Goal: Information Seeking & Learning: Find specific fact

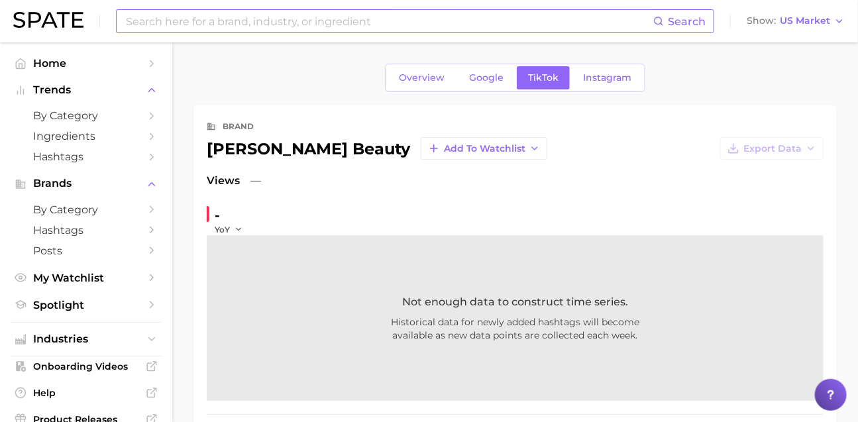
click at [202, 22] on input at bounding box center [389, 21] width 529 height 23
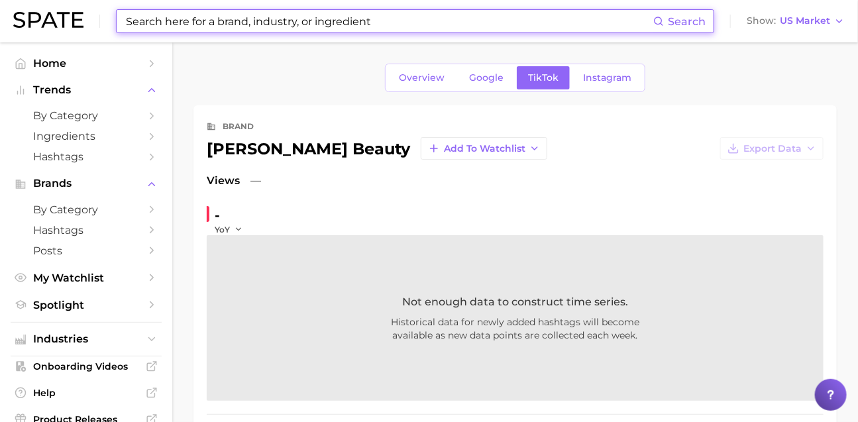
paste input "Sculptra"
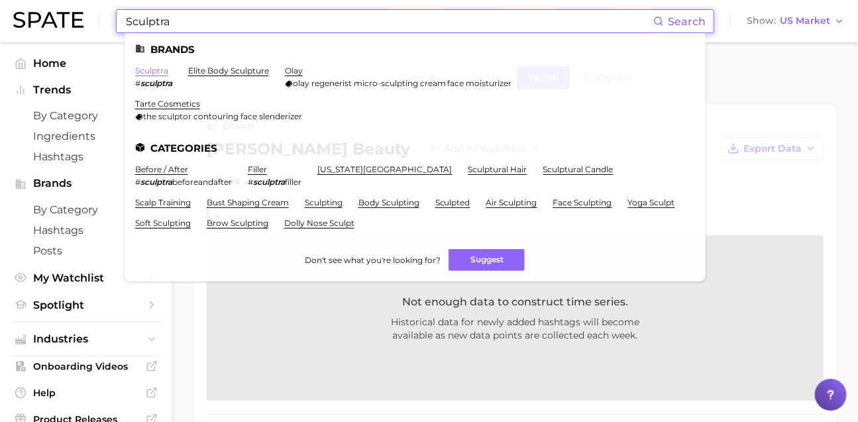
type input "Sculptra"
click at [168, 72] on link "sculptra" at bounding box center [151, 71] width 33 height 10
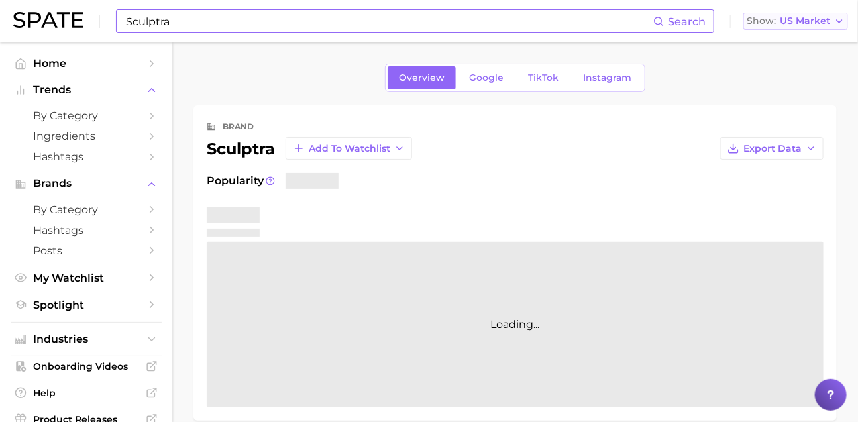
click at [807, 23] on span "US Market" at bounding box center [805, 20] width 50 height 7
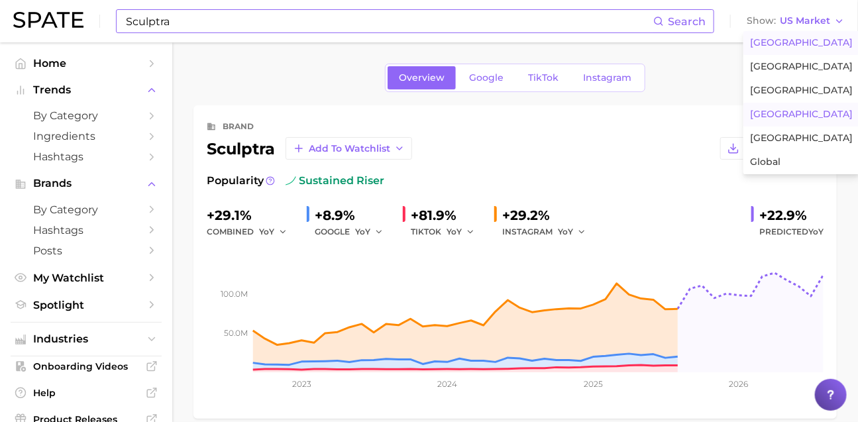
click at [784, 120] on span "South Korea" at bounding box center [801, 114] width 103 height 11
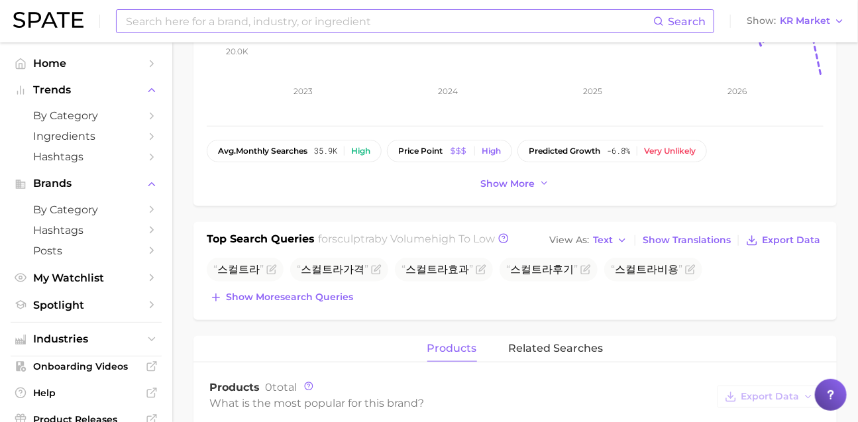
scroll to position [300, 0]
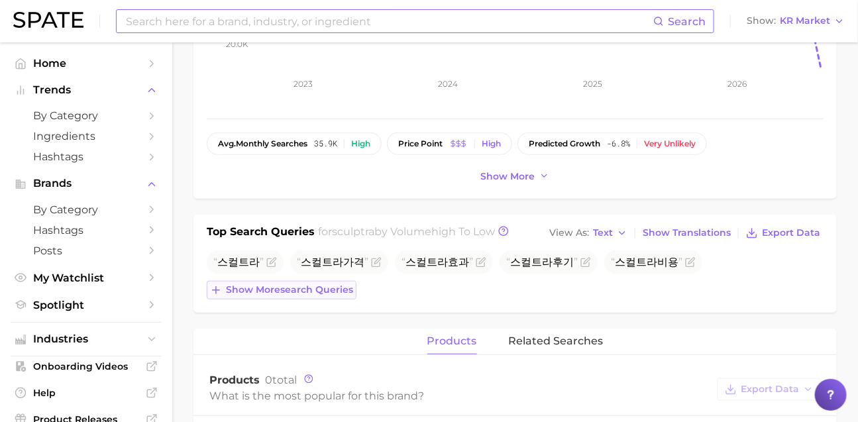
click at [340, 296] on span "Show more search queries" at bounding box center [289, 289] width 127 height 11
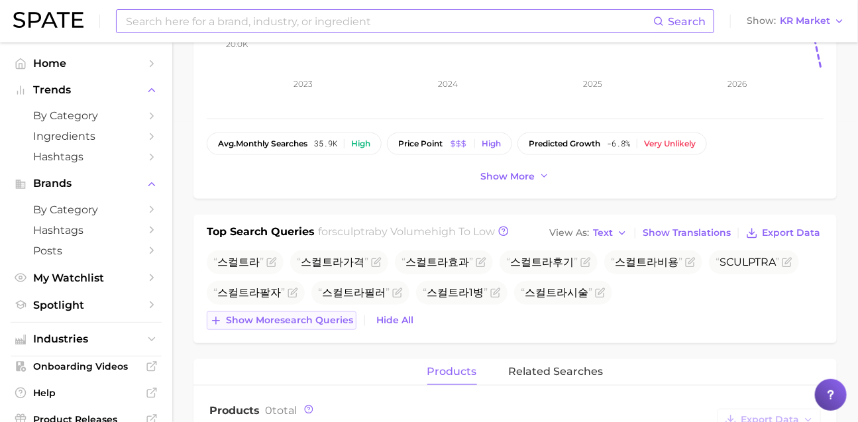
click at [332, 326] on span "Show more search queries" at bounding box center [289, 320] width 127 height 11
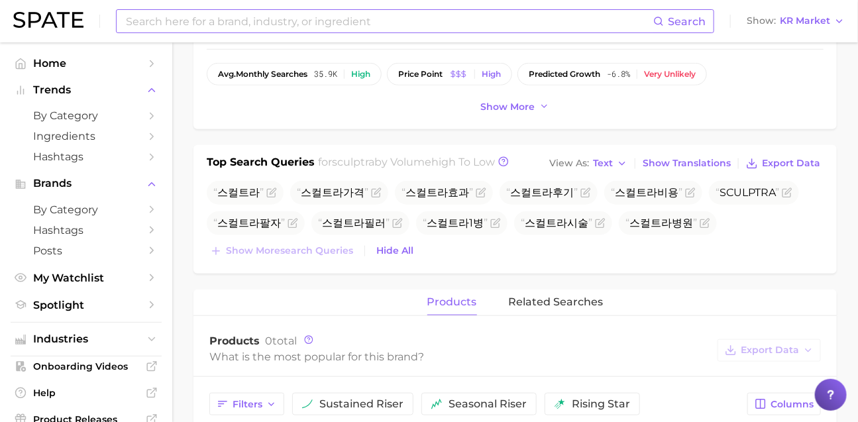
scroll to position [372, 0]
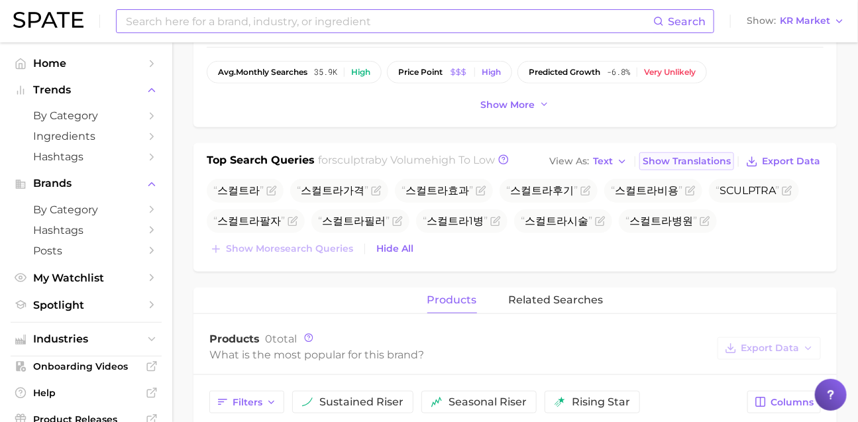
click at [658, 170] on button "Show Translations" at bounding box center [686, 161] width 95 height 18
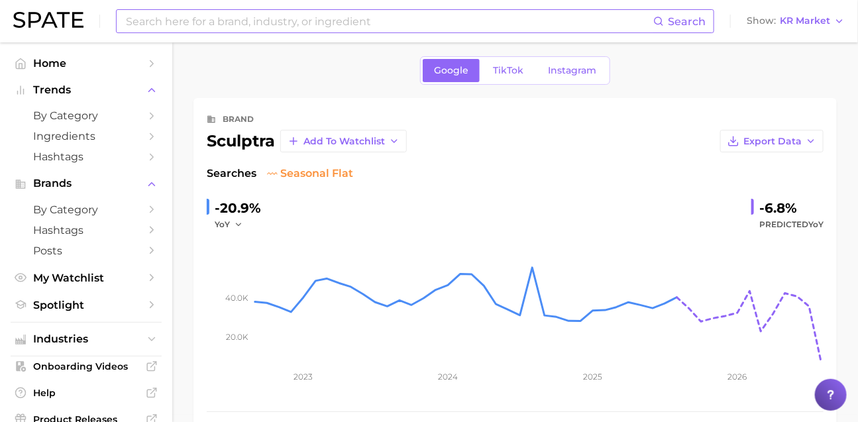
scroll to position [11, 0]
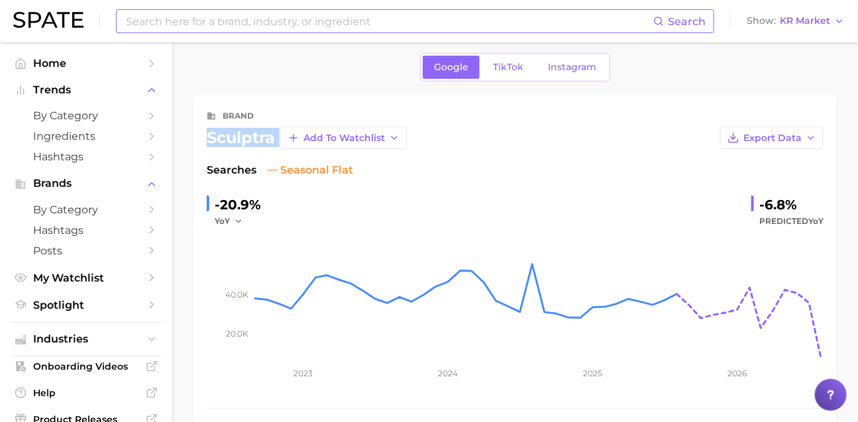
drag, startPoint x: 205, startPoint y: 146, endPoint x: 280, endPoint y: 149, distance: 74.3
click at [280, 149] on div "brand sculptra Add to Watchlist Export Data Searches seasonal flat -20.9% YoY -…" at bounding box center [514, 292] width 643 height 394
copy div "sculptra Add to Watchlist Export Data"
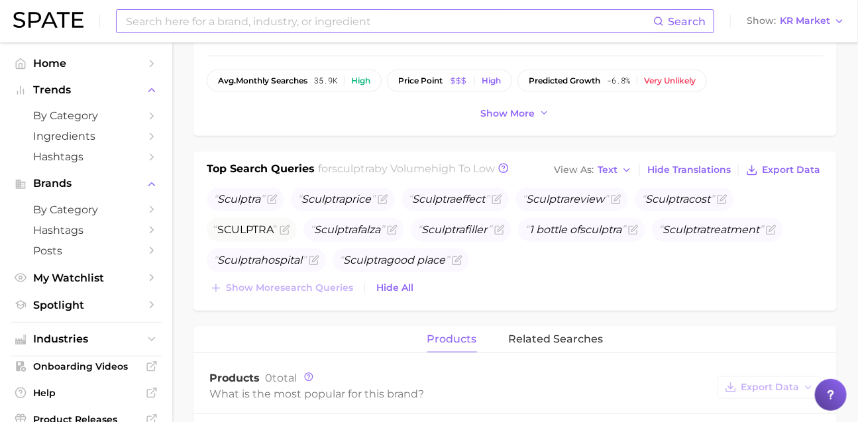
scroll to position [364, 0]
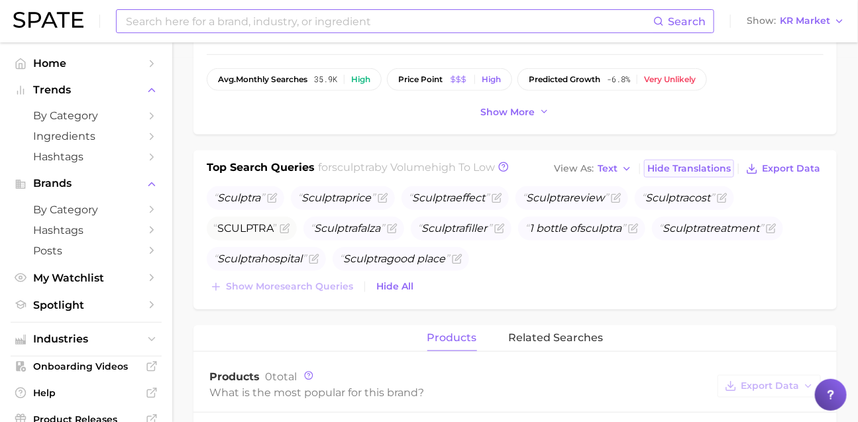
click at [683, 174] on span "Hide Translations" at bounding box center [688, 168] width 83 height 11
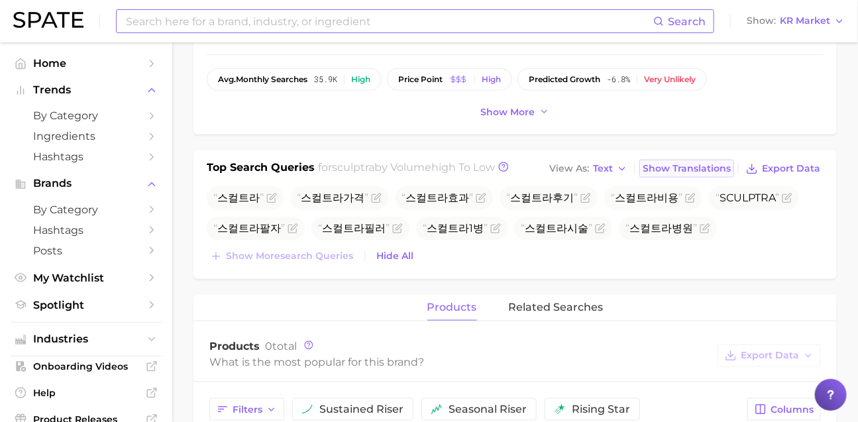
click at [669, 174] on span "Show Translations" at bounding box center [687, 168] width 88 height 11
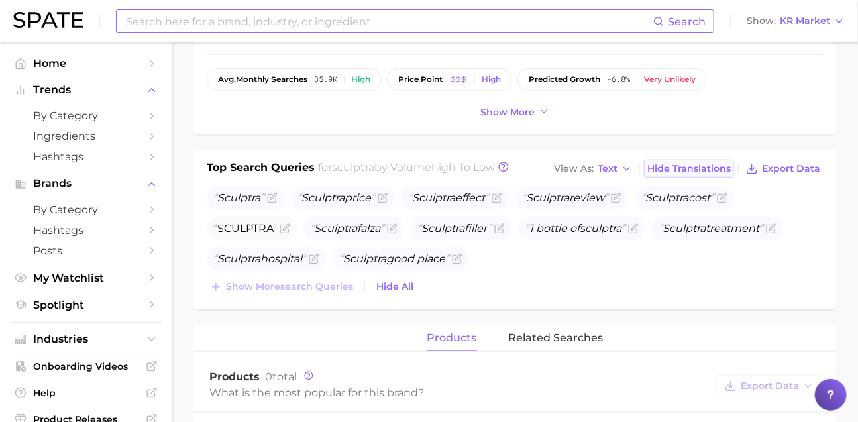
click at [669, 174] on span "Hide Translations" at bounding box center [688, 168] width 83 height 11
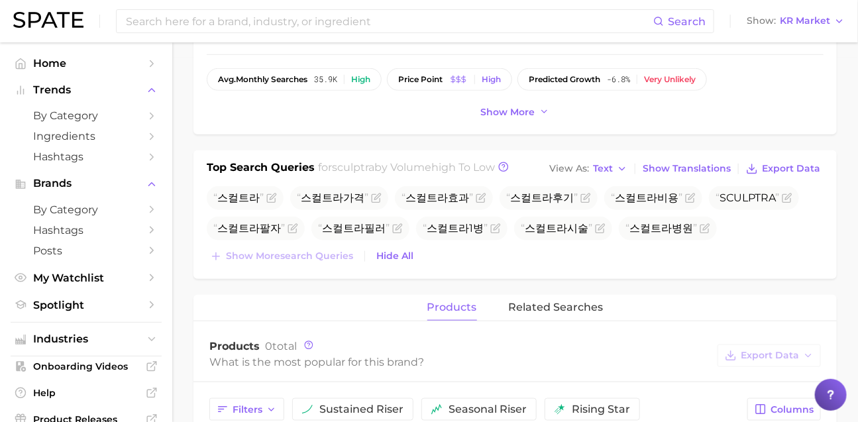
scroll to position [0, 0]
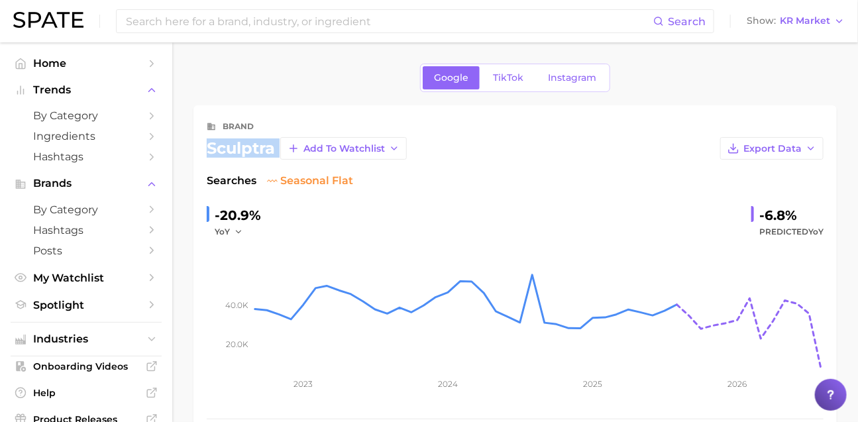
click at [254, 154] on div "sculptra" at bounding box center [241, 148] width 68 height 16
click at [273, 154] on div "sculptra" at bounding box center [241, 148] width 68 height 16
drag, startPoint x: 272, startPoint y: 155, endPoint x: 194, endPoint y: 156, distance: 78.2
click at [194, 156] on div "brand sculptra Add to Watchlist Export Data Searches seasonal flat -20.9% YoY -…" at bounding box center [514, 302] width 643 height 394
copy div "sculptra"
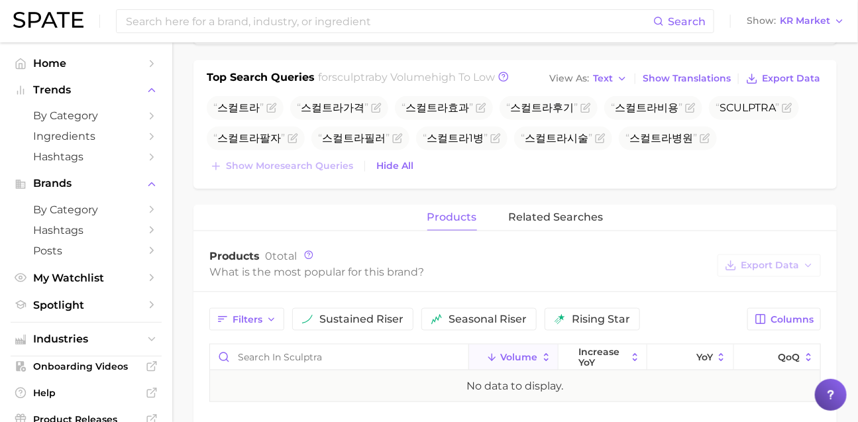
scroll to position [456, 0]
click at [692, 83] on span "Show Translations" at bounding box center [687, 77] width 88 height 11
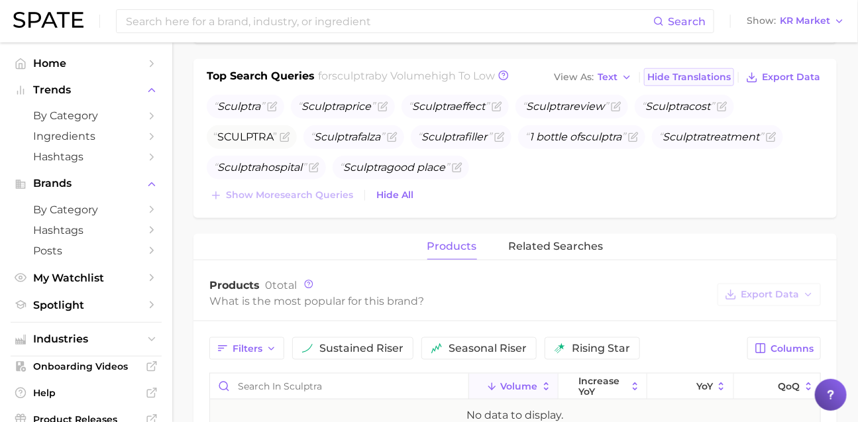
click at [692, 83] on span "Hide Translations" at bounding box center [688, 77] width 83 height 11
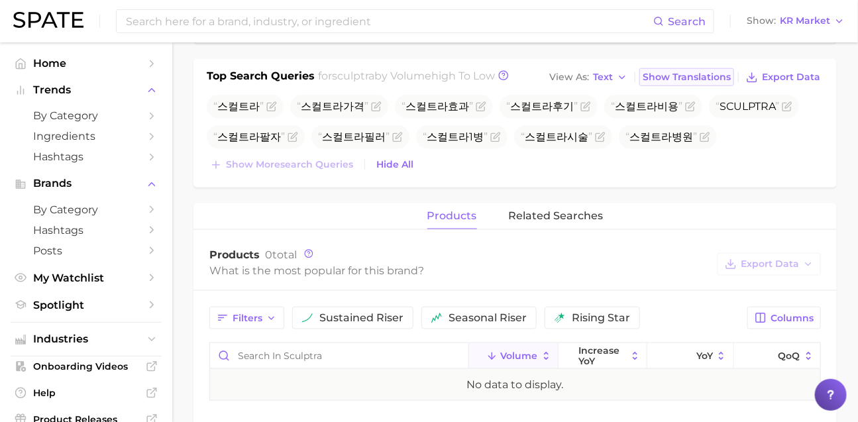
click at [692, 83] on span "Show Translations" at bounding box center [687, 77] width 88 height 11
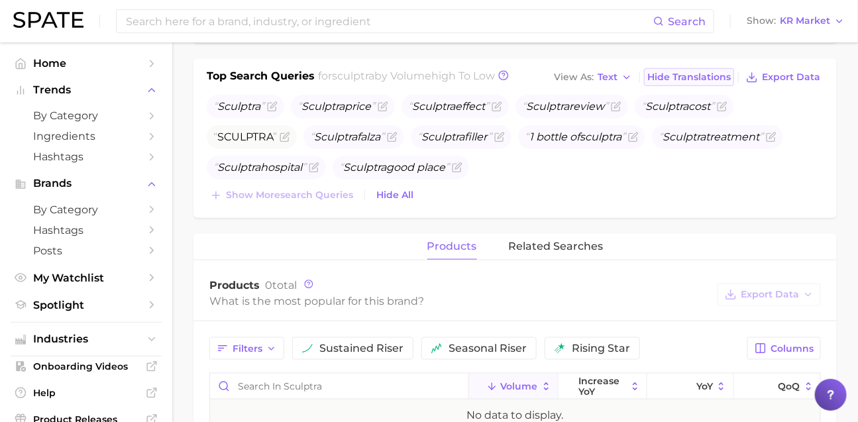
click at [692, 83] on span "Hide Translations" at bounding box center [688, 77] width 83 height 11
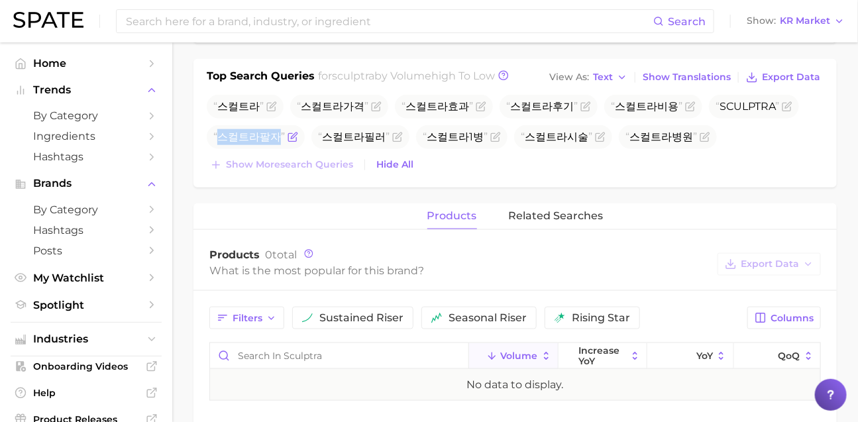
drag, startPoint x: 271, startPoint y: 172, endPoint x: 220, endPoint y: 172, distance: 51.0
click at [220, 143] on span "스컬트라팔자" at bounding box center [249, 137] width 72 height 13
copy span "스컬트라팔자"
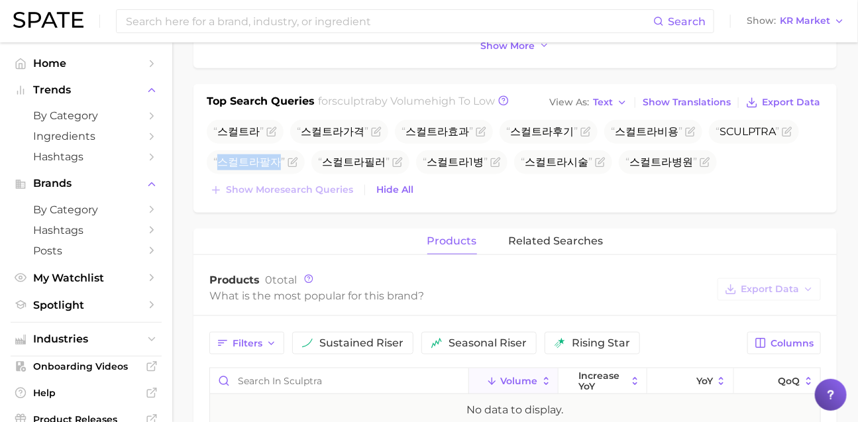
scroll to position [476, 0]
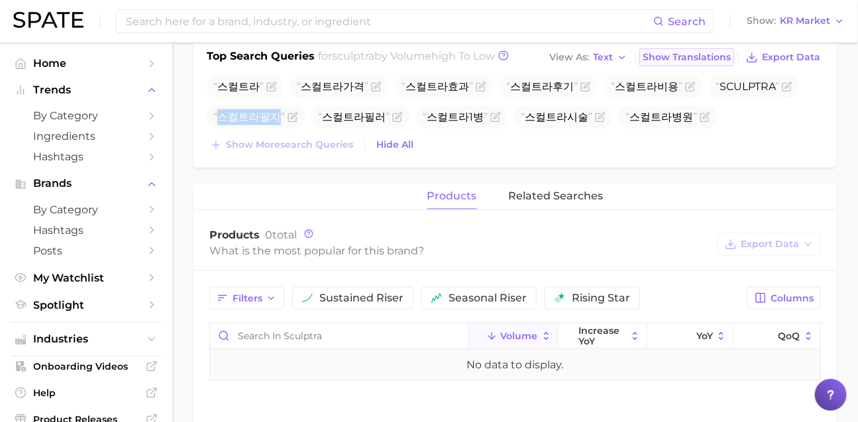
click at [663, 63] on span "Show Translations" at bounding box center [687, 57] width 88 height 11
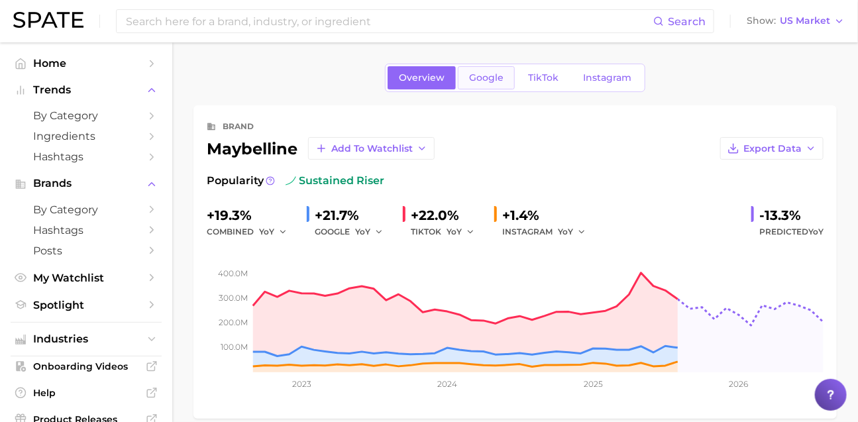
click at [490, 81] on span "Google" at bounding box center [486, 77] width 34 height 11
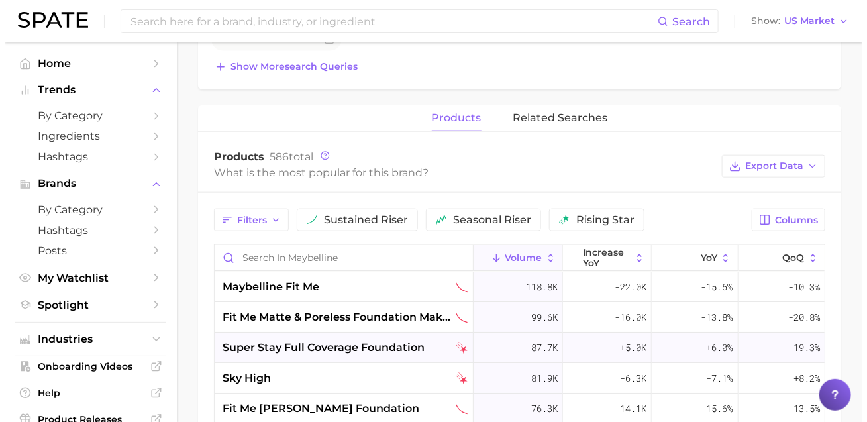
scroll to position [542, 0]
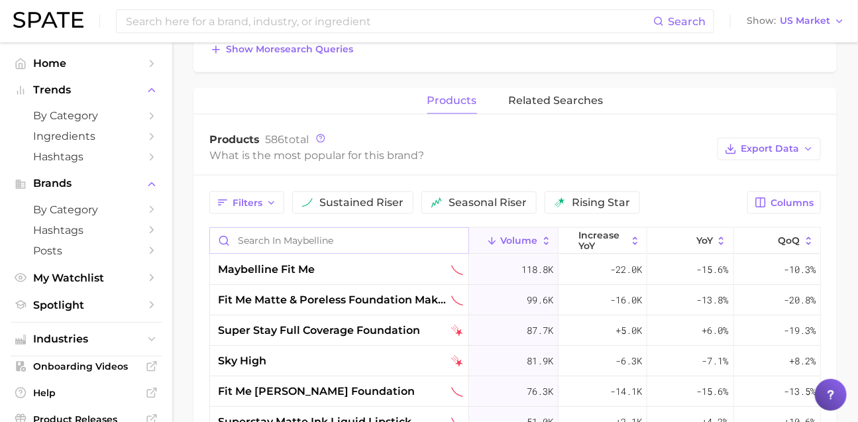
click at [313, 253] on input "Search in maybelline" at bounding box center [339, 240] width 258 height 25
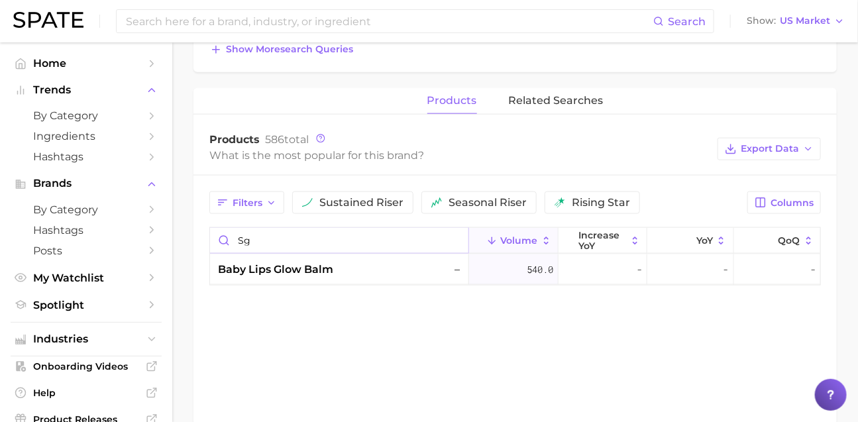
type input "s"
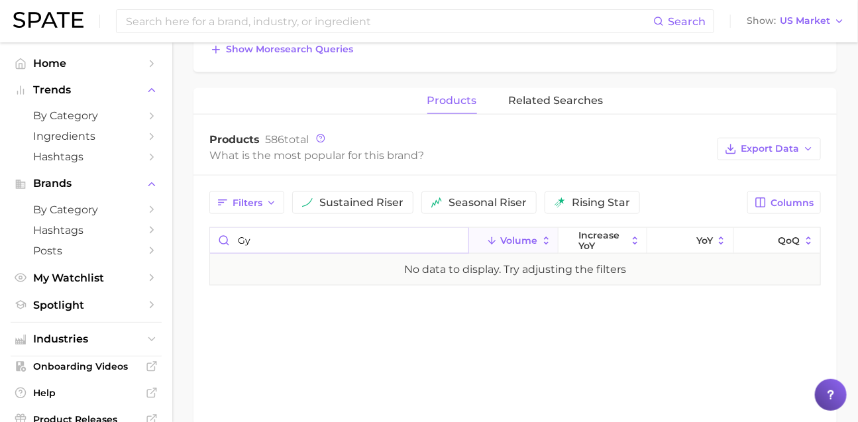
type input "g"
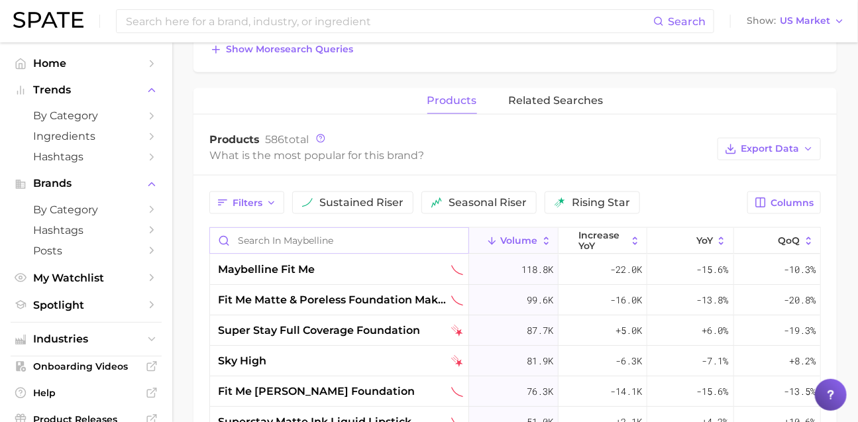
click at [253, 253] on input "Search in maybelline" at bounding box center [339, 240] width 258 height 25
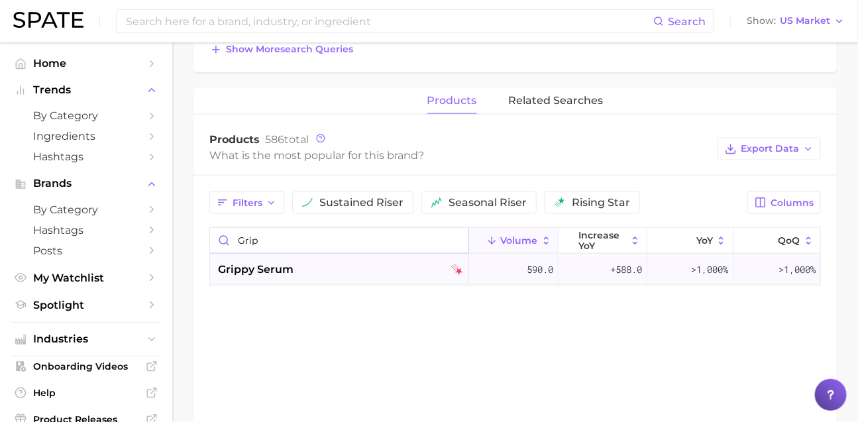
type input "grip"
click at [294, 278] on span "grippy serum" at bounding box center [256, 270] width 76 height 16
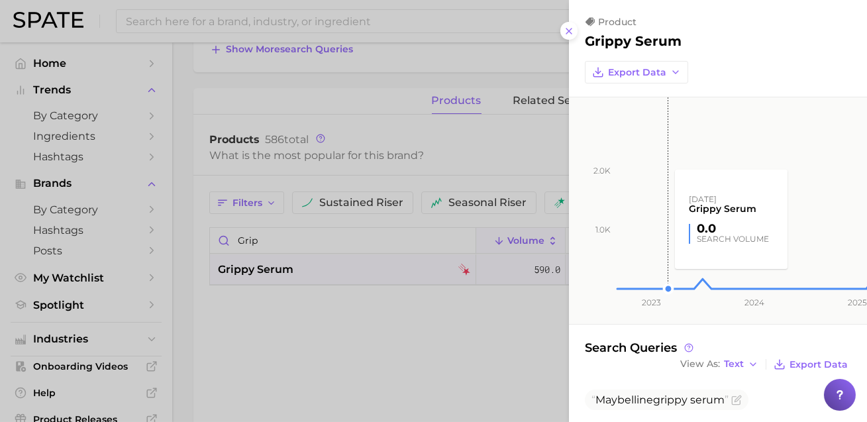
scroll to position [14, 0]
